Goal: Transaction & Acquisition: Purchase product/service

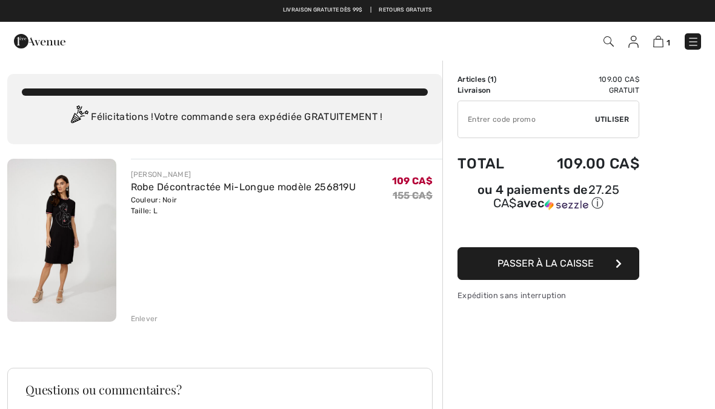
click at [617, 260] on button "Passer à la caisse" at bounding box center [548, 263] width 182 height 33
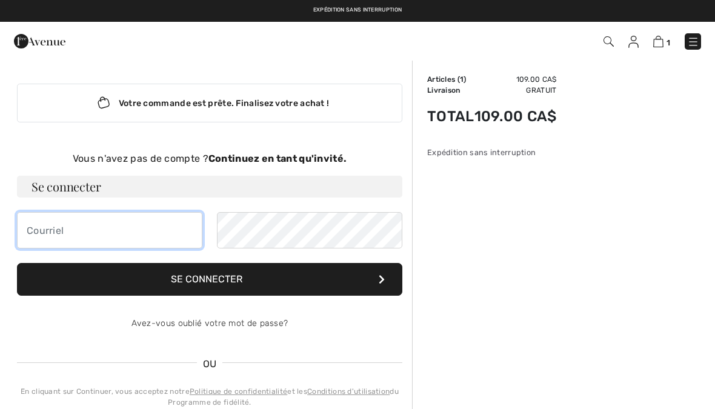
click at [123, 231] on input "email" at bounding box center [109, 230] width 185 height 36
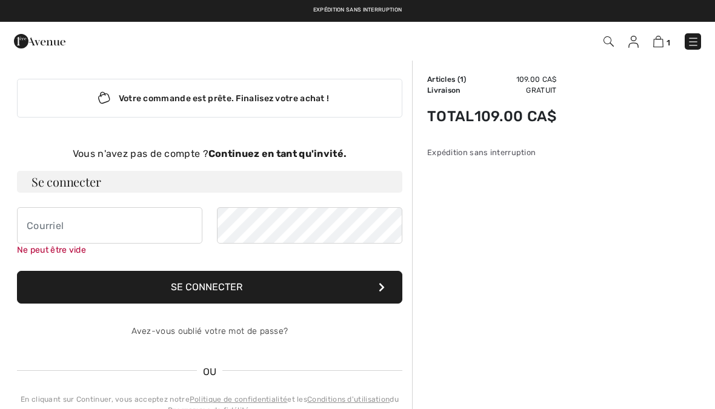
scroll to position [2, 0]
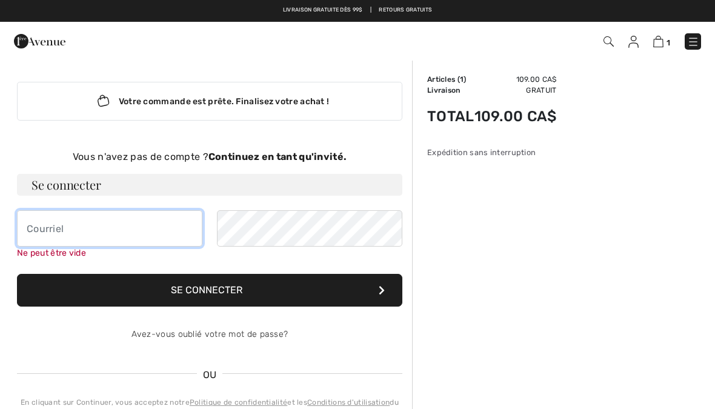
click at [124, 230] on input "email" at bounding box center [109, 228] width 185 height 36
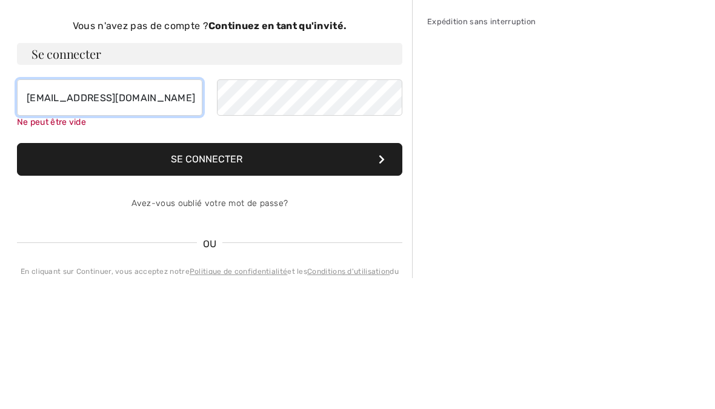
type input "[EMAIL_ADDRESS][DOMAIN_NAME]"
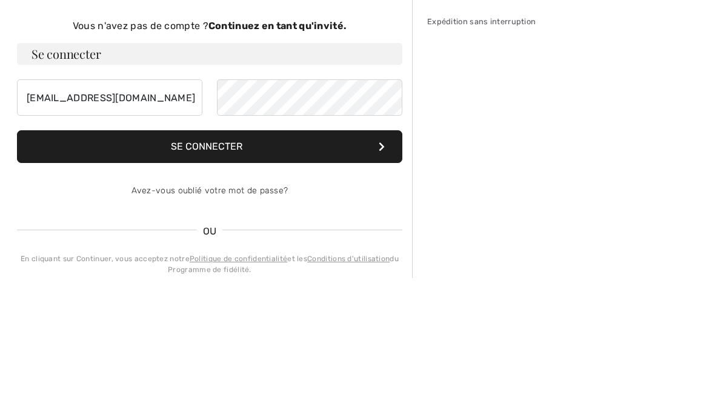
click at [224, 261] on button "Se connecter" at bounding box center [209, 277] width 385 height 33
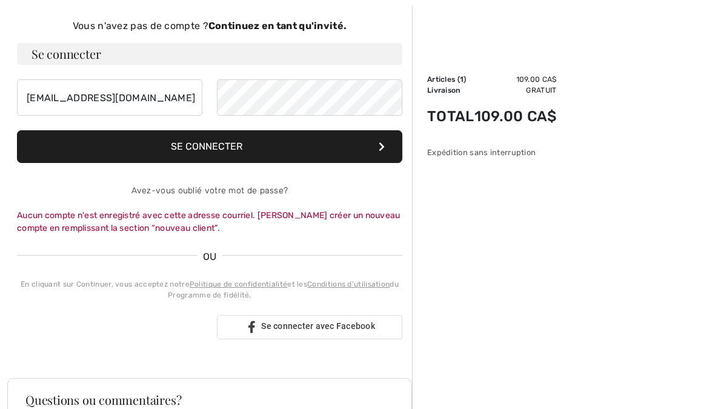
click at [327, 27] on strong "Continuez en tant qu'invité." at bounding box center [277, 26] width 138 height 12
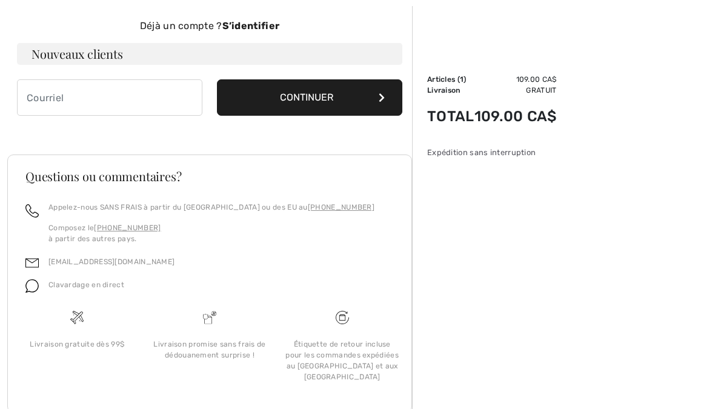
click at [379, 98] on icon at bounding box center [382, 98] width 6 height 10
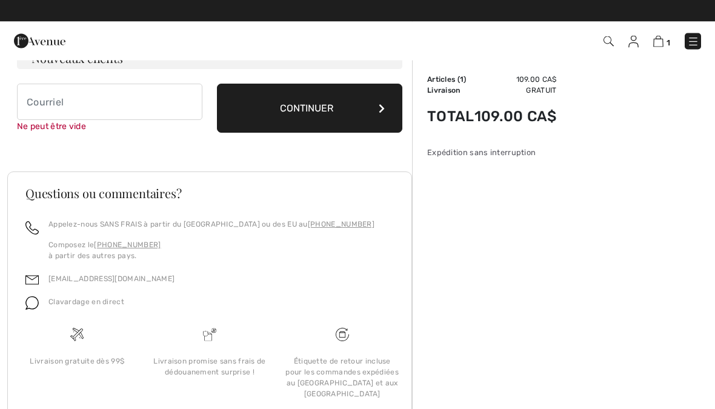
scroll to position [125, 0]
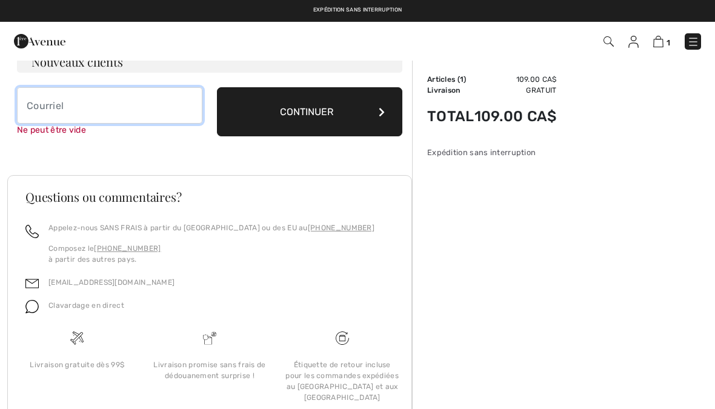
click at [141, 107] on input "email" at bounding box center [109, 105] width 185 height 36
type input "[EMAIL_ADDRESS][DOMAIN_NAME]"
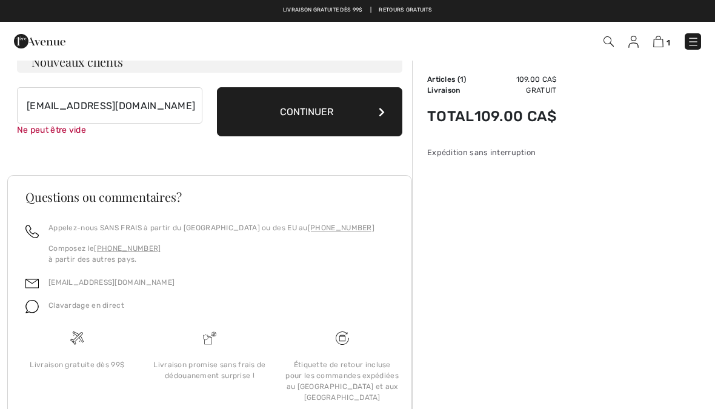
click at [344, 112] on button "Continuer" at bounding box center [309, 111] width 185 height 49
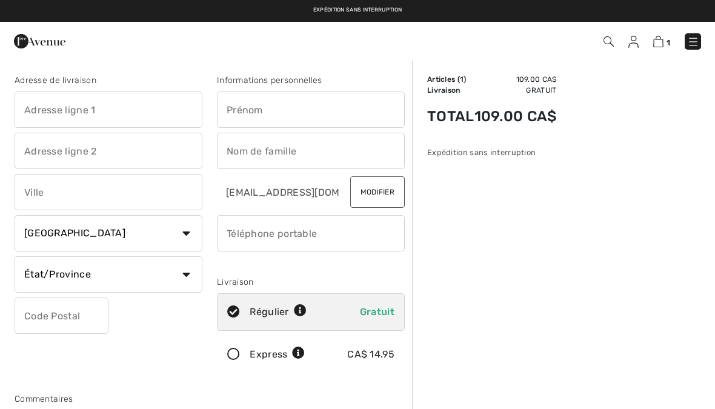
click at [84, 112] on input "text" at bounding box center [109, 109] width 188 height 36
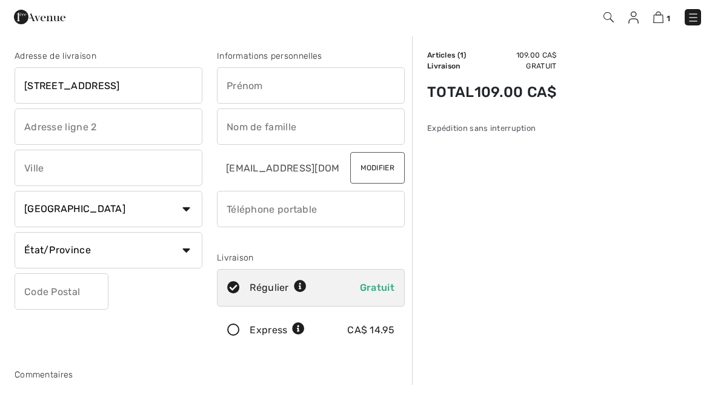
type input "305 rue des bosquets"
click at [313, 91] on input "text" at bounding box center [311, 109] width 188 height 36
type input "Esther"
click at [290, 134] on input "text" at bounding box center [311, 151] width 188 height 36
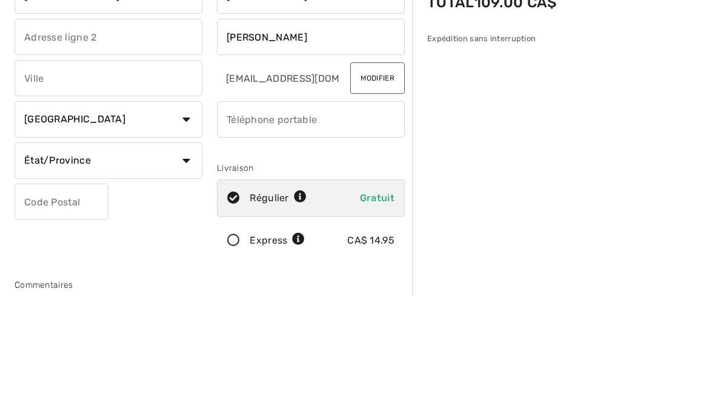
type input "Drolet"
click at [86, 174] on input "text" at bounding box center [109, 192] width 188 height 36
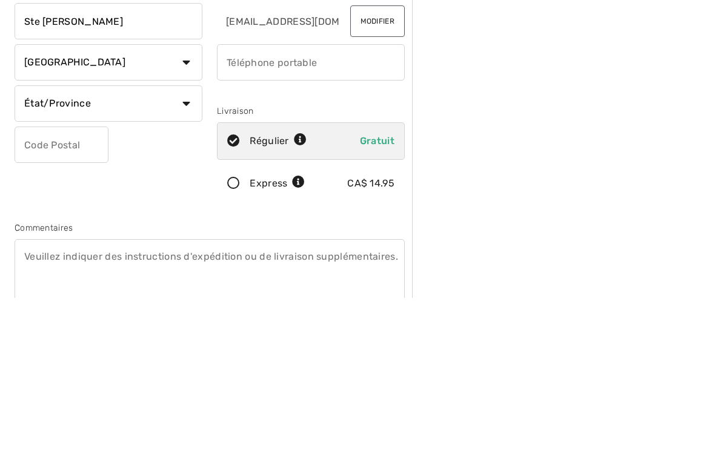
click at [179, 256] on select "État/Province Alberta Colombie-Britannique Ile-du-Prince-Edward Manitoba Nouvea…" at bounding box center [109, 274] width 188 height 36
type input "Ste Adèle"
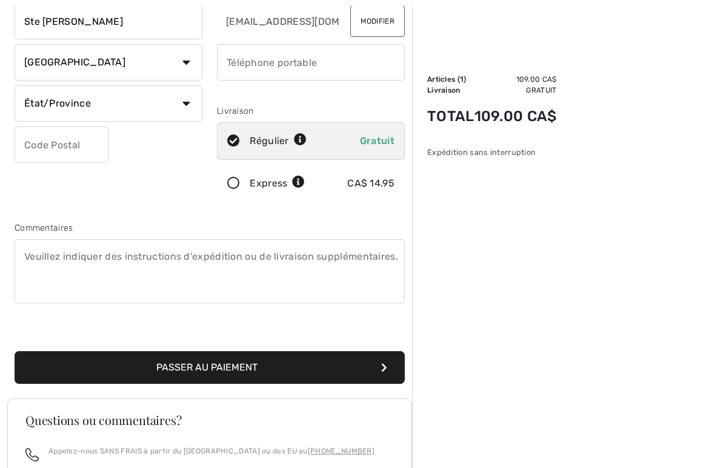
select select "QC"
click at [269, 65] on input "phone" at bounding box center [311, 62] width 188 height 36
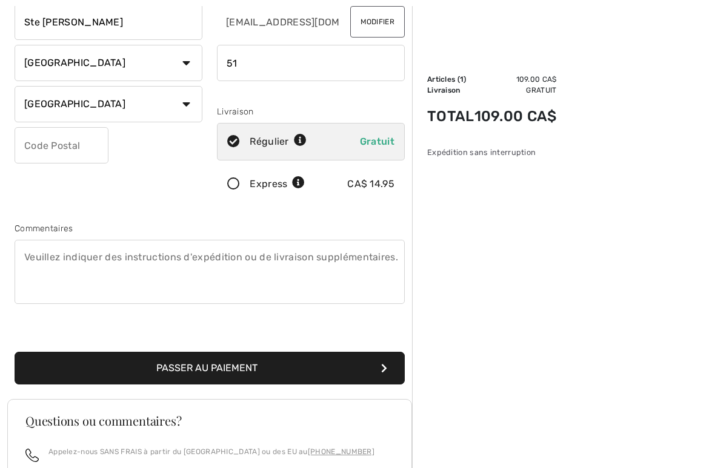
type input "5"
type input "4"
type input "5149160869"
click at [79, 147] on input "text" at bounding box center [62, 145] width 94 height 36
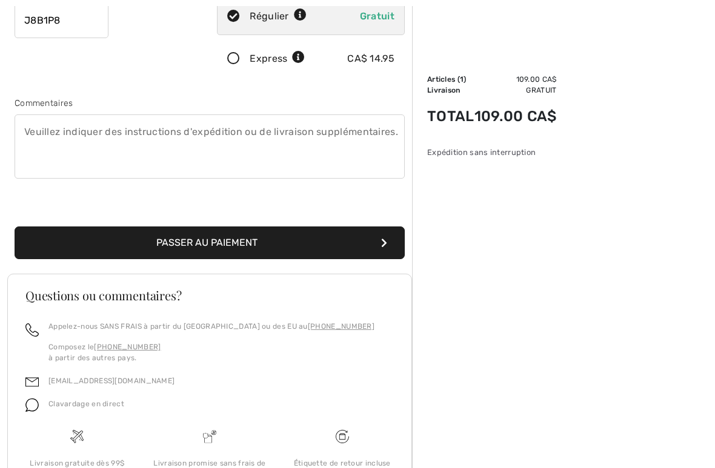
scroll to position [296, 0]
type input "J8B1P8"
click at [220, 245] on button "Passer au paiement" at bounding box center [210, 243] width 390 height 33
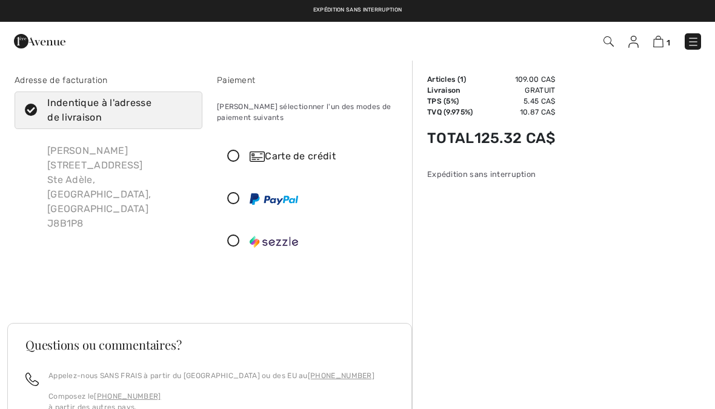
click at [236, 167] on div "Carte de crédit" at bounding box center [310, 156] width 187 height 36
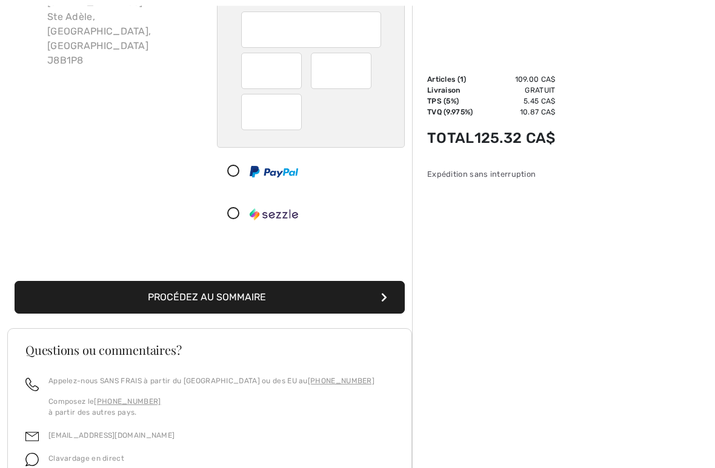
scroll to position [163, 0]
click at [344, 294] on button "Procédez au sommaire" at bounding box center [210, 297] width 390 height 33
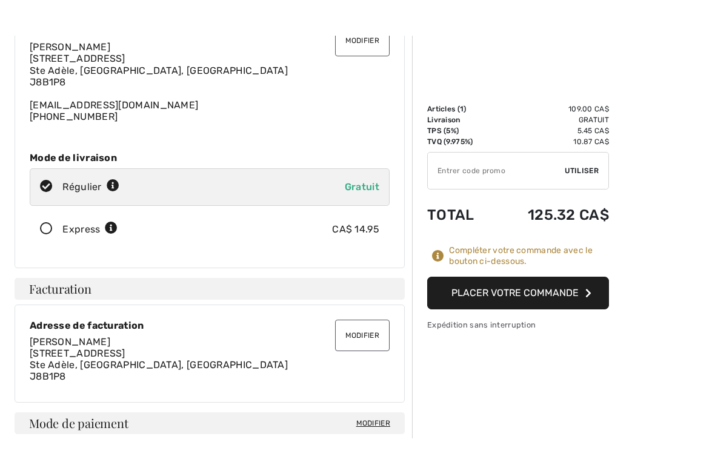
scroll to position [117, 0]
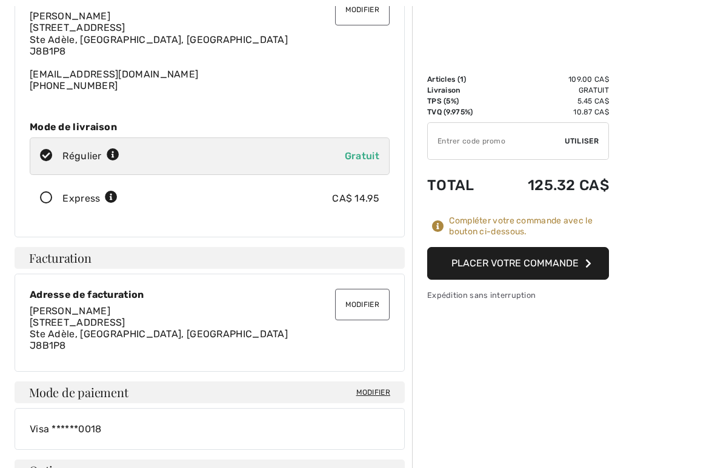
click at [559, 262] on button "Placer votre commande" at bounding box center [518, 263] width 182 height 33
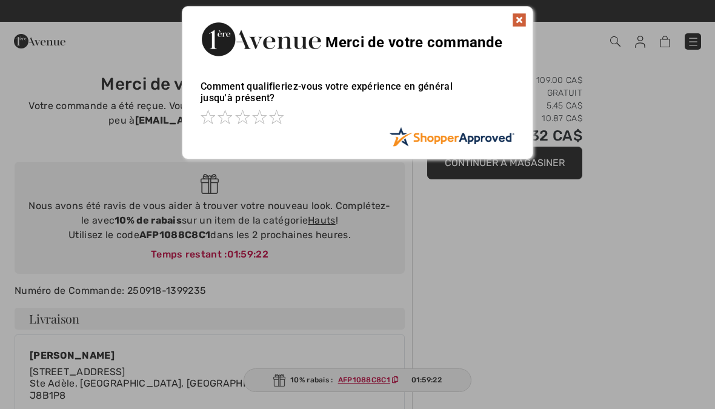
click at [524, 18] on img at bounding box center [519, 20] width 15 height 15
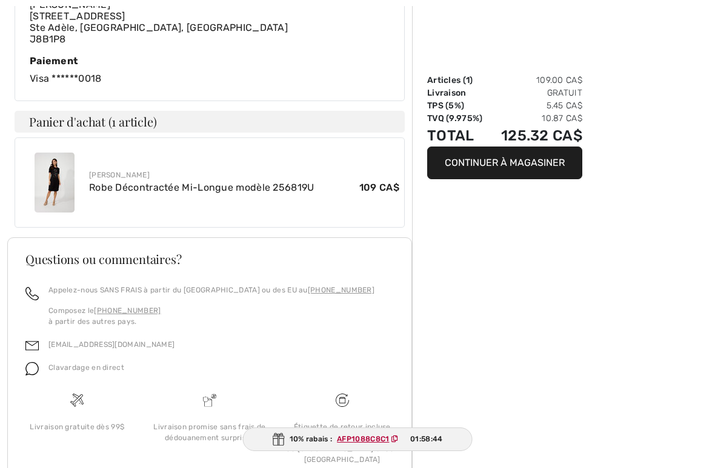
scroll to position [601, 0]
